Goal: Entertainment & Leisure: Consume media (video, audio)

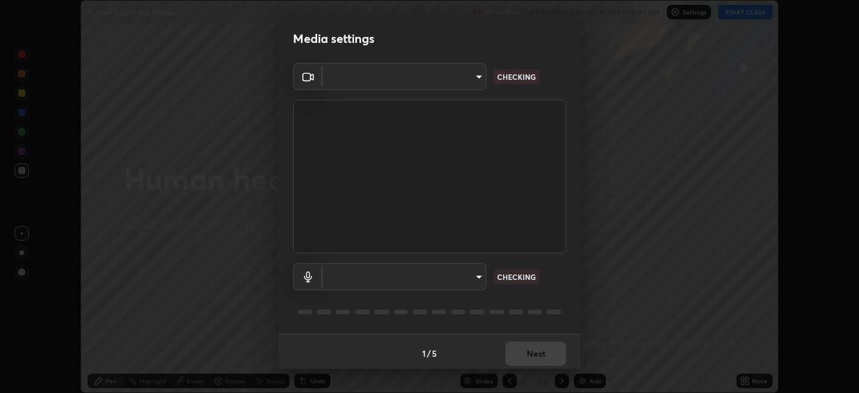
scroll to position [3, 0]
type input "e8d69c7dc0c2a56c5aabaa85415bde81fe71d5f71f3198f3fc497bb9ff74f4e0"
type input "default"
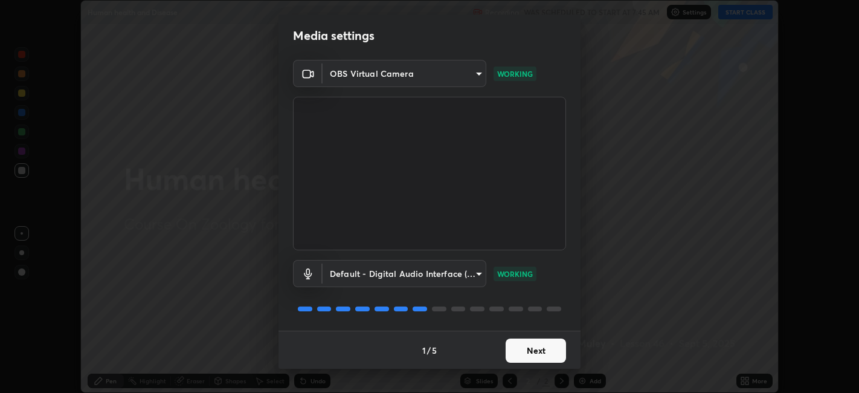
click at [527, 349] on button "Next" at bounding box center [536, 350] width 60 height 24
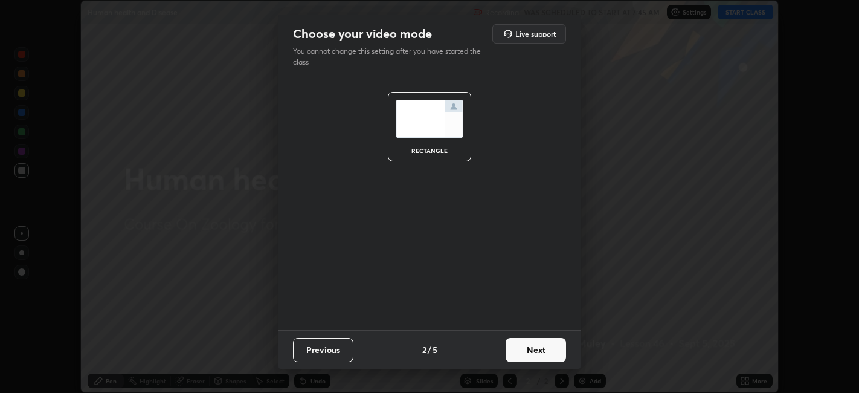
scroll to position [0, 0]
click at [528, 348] on button "Next" at bounding box center [536, 350] width 60 height 24
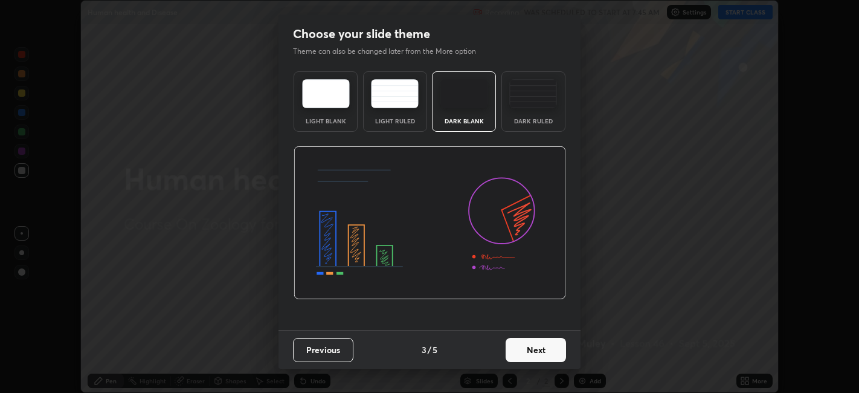
click at [528, 349] on button "Next" at bounding box center [536, 350] width 60 height 24
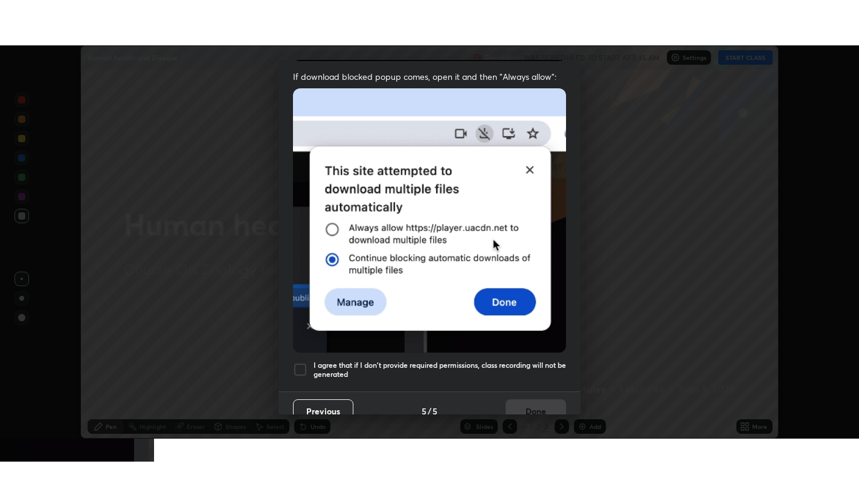
scroll to position [250, 0]
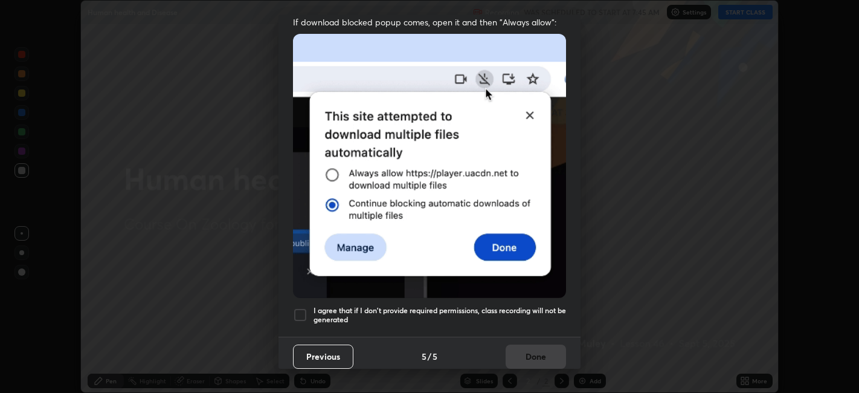
click at [304, 308] on div at bounding box center [300, 315] width 15 height 15
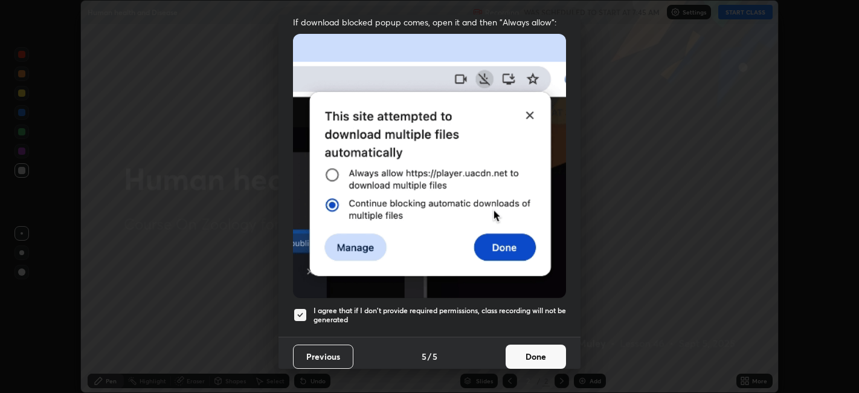
click at [523, 345] on button "Done" at bounding box center [536, 357] width 60 height 24
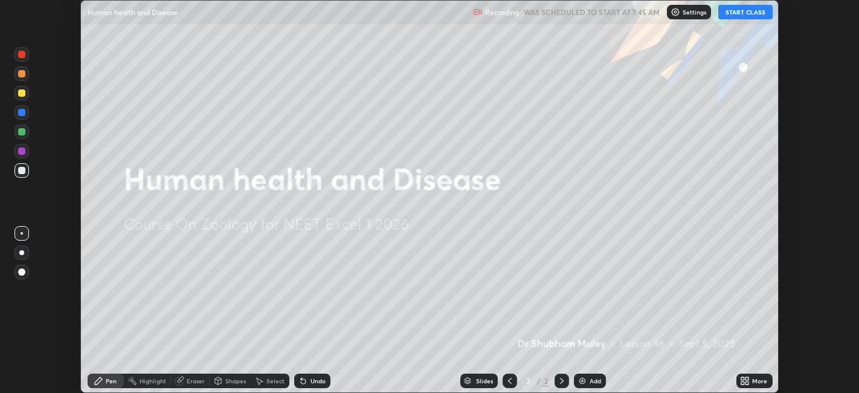
click at [736, 19] on button "START CLASS" at bounding box center [746, 12] width 54 height 15
click at [734, 13] on img "button" at bounding box center [733, 12] width 10 height 10
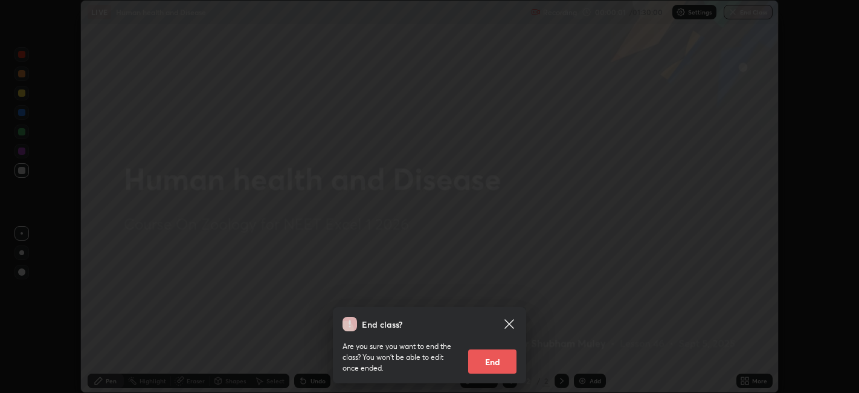
click at [511, 323] on icon at bounding box center [509, 324] width 15 height 15
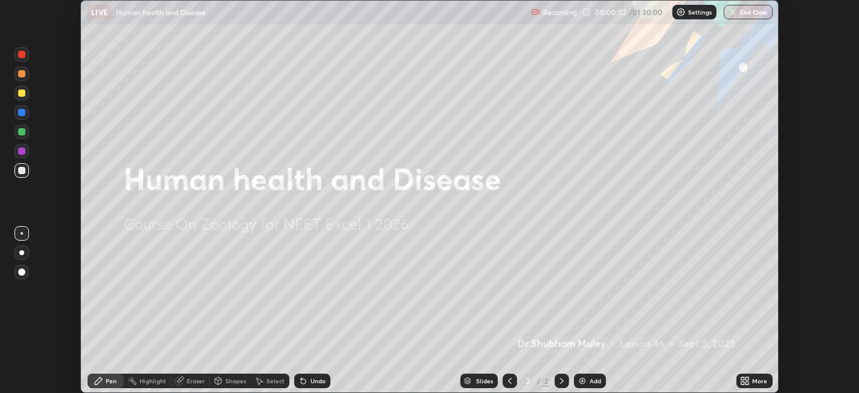
click at [748, 380] on icon at bounding box center [747, 378] width 3 height 3
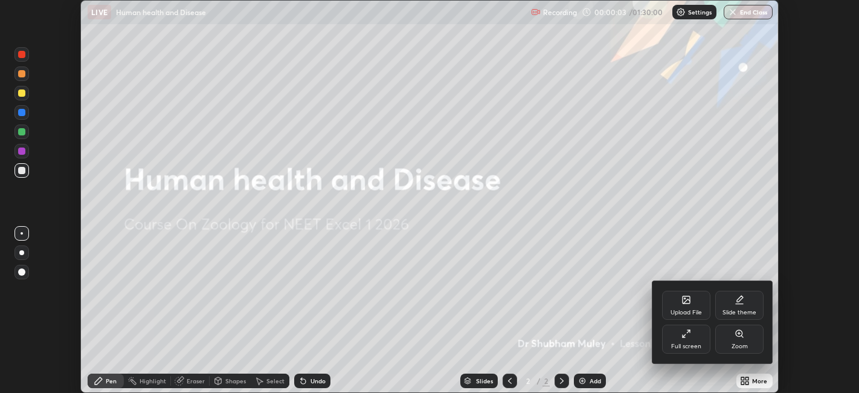
click at [681, 348] on div "Full screen" at bounding box center [686, 346] width 30 height 6
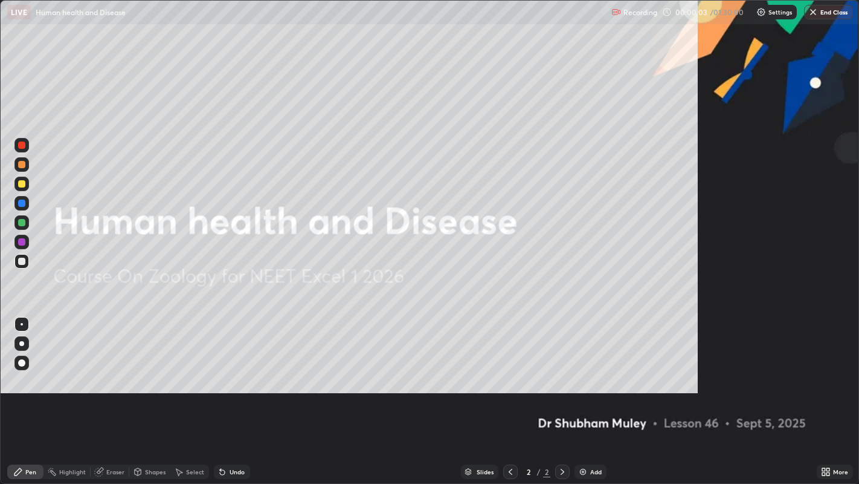
scroll to position [484, 859]
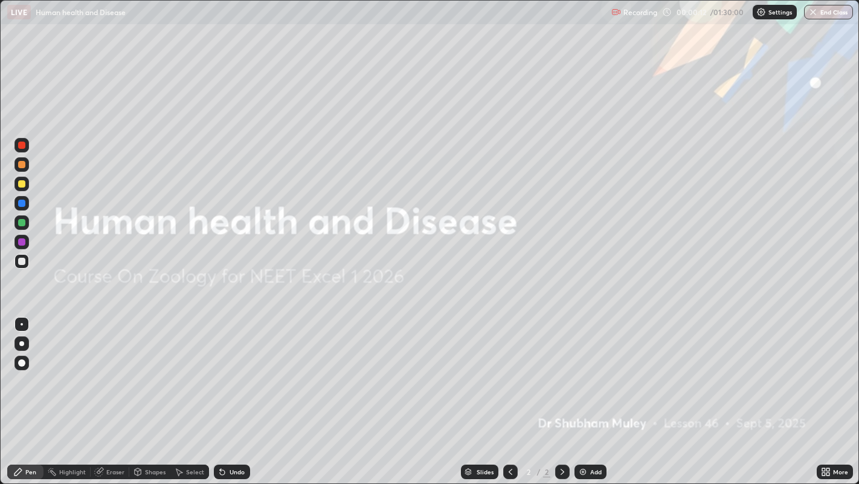
click at [830, 392] on icon at bounding box center [826, 472] width 10 height 10
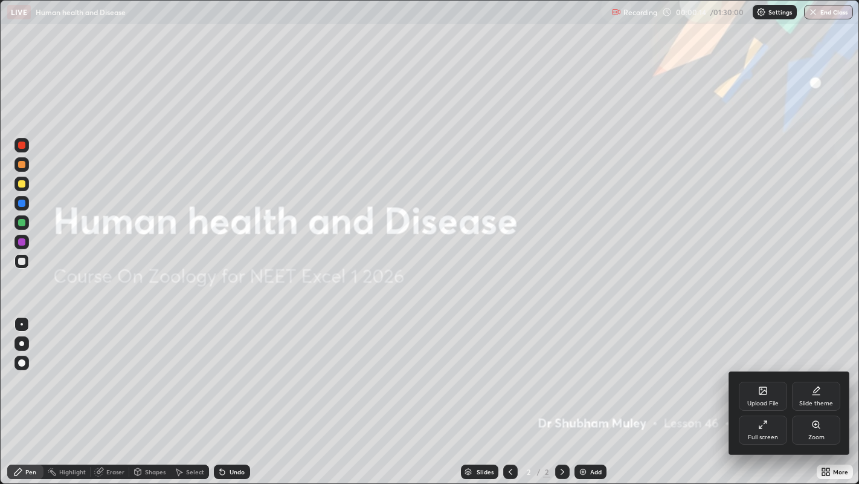
click at [587, 382] on div at bounding box center [429, 242] width 859 height 484
